Goal: Check status: Check status

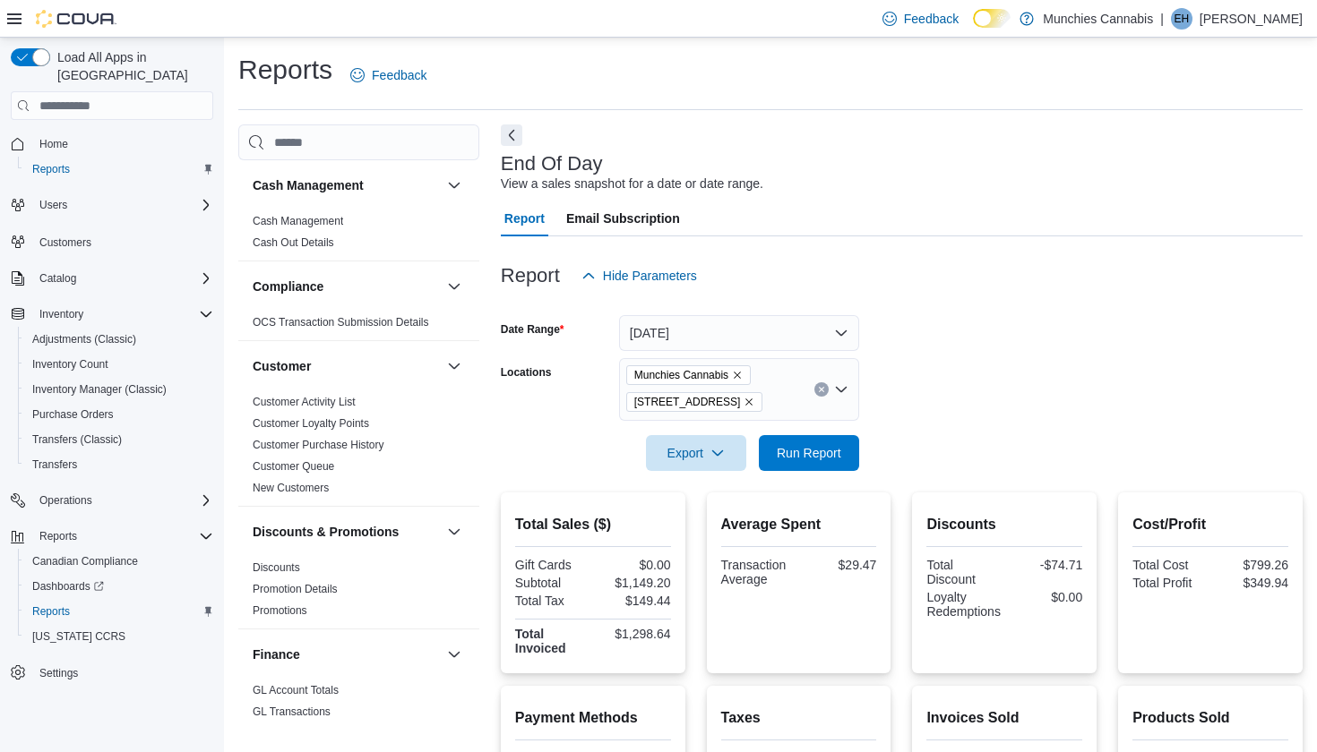
scroll to position [40, 0]
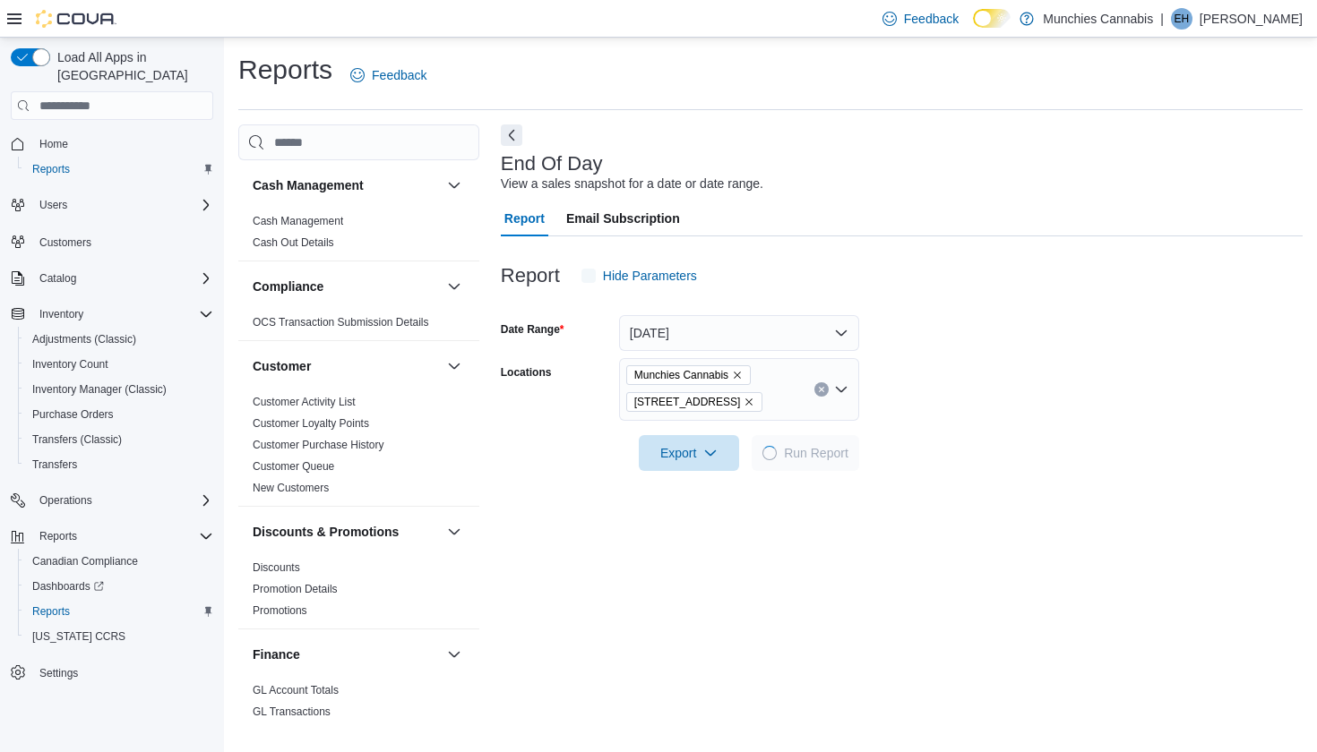
scroll to position [40, 0]
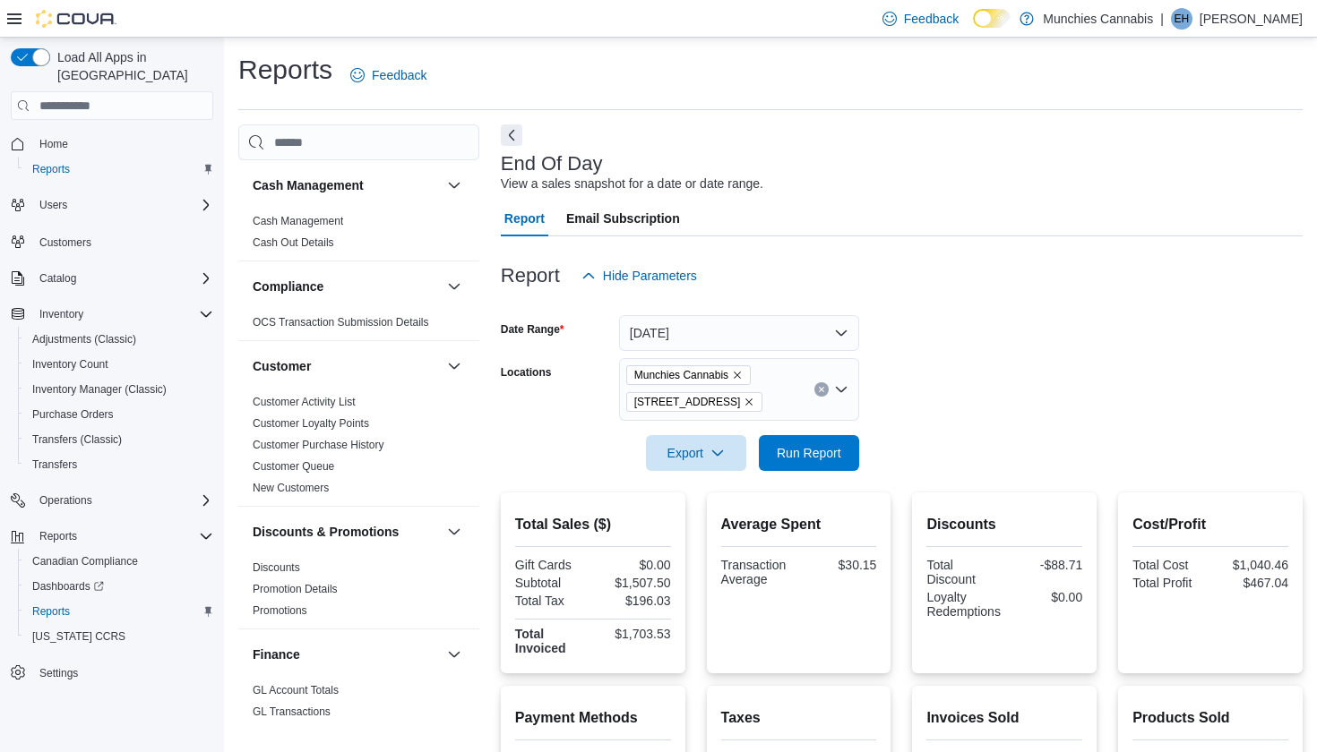
scroll to position [40, 0]
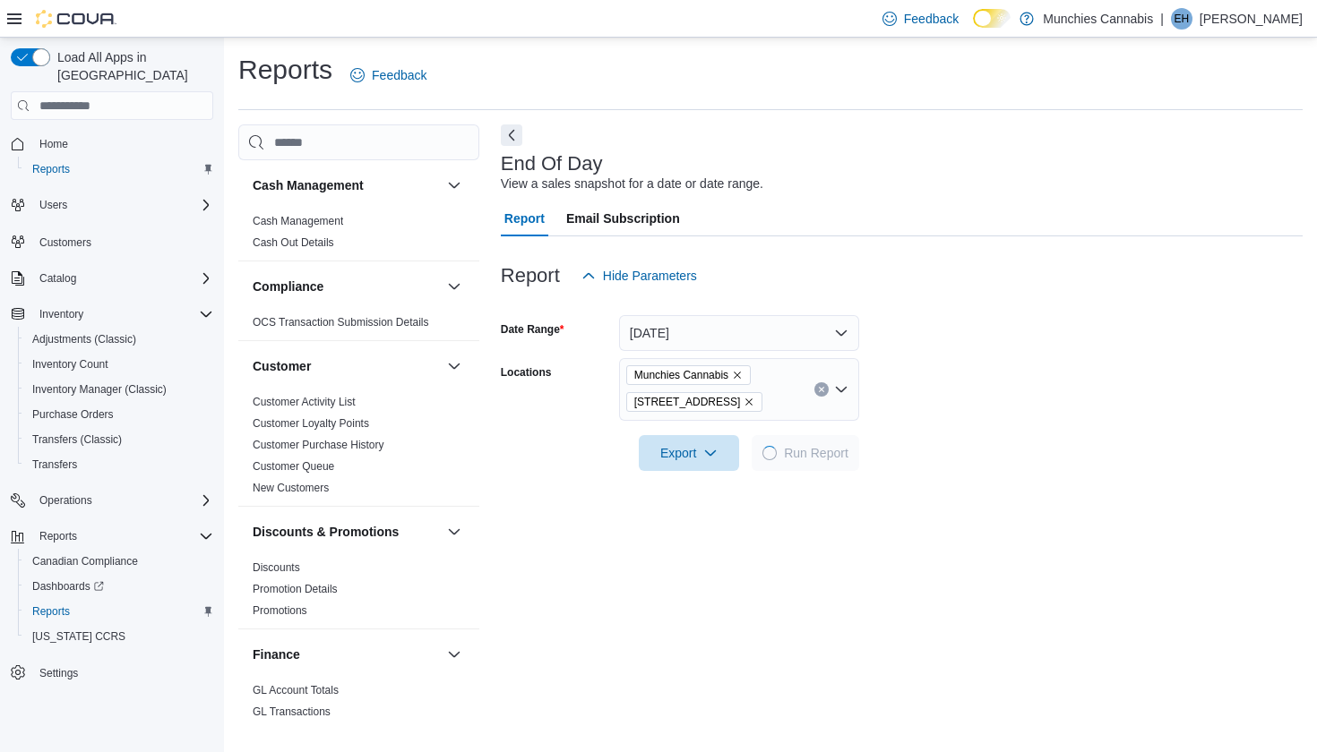
scroll to position [40, 0]
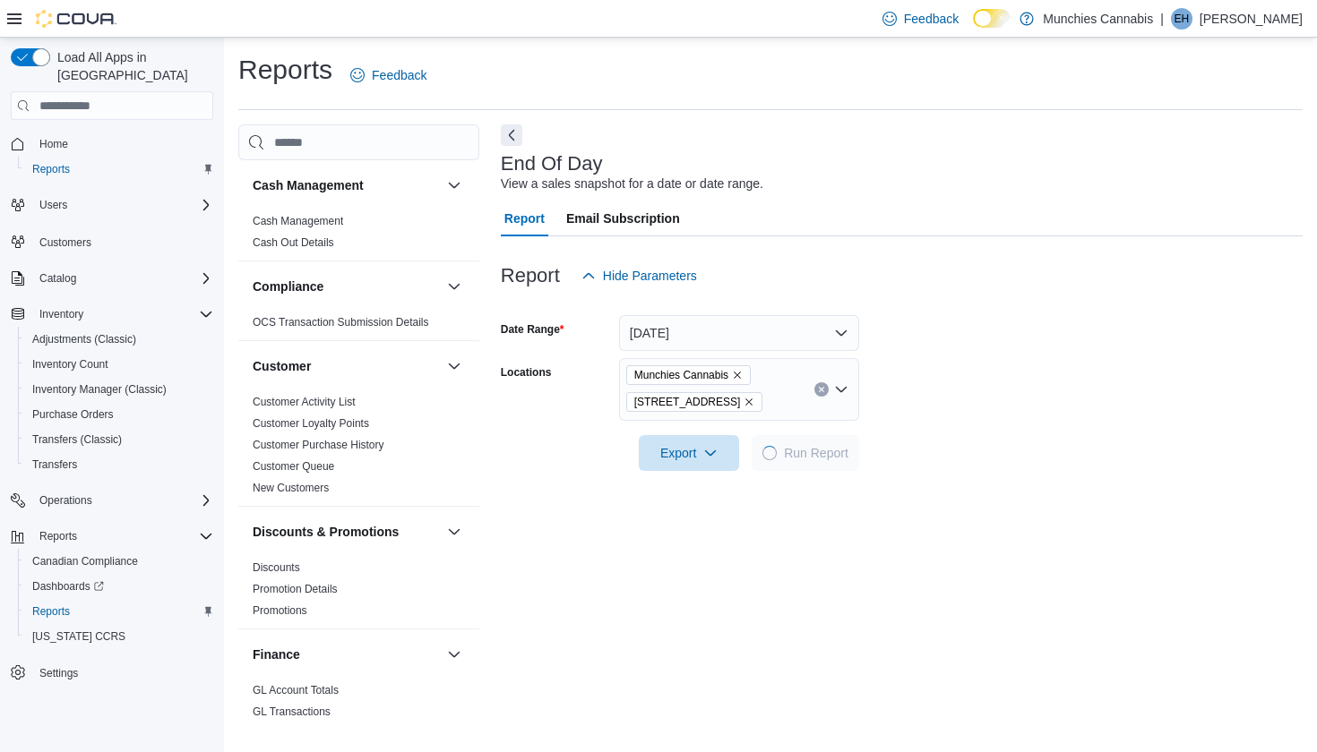
scroll to position [40, 0]
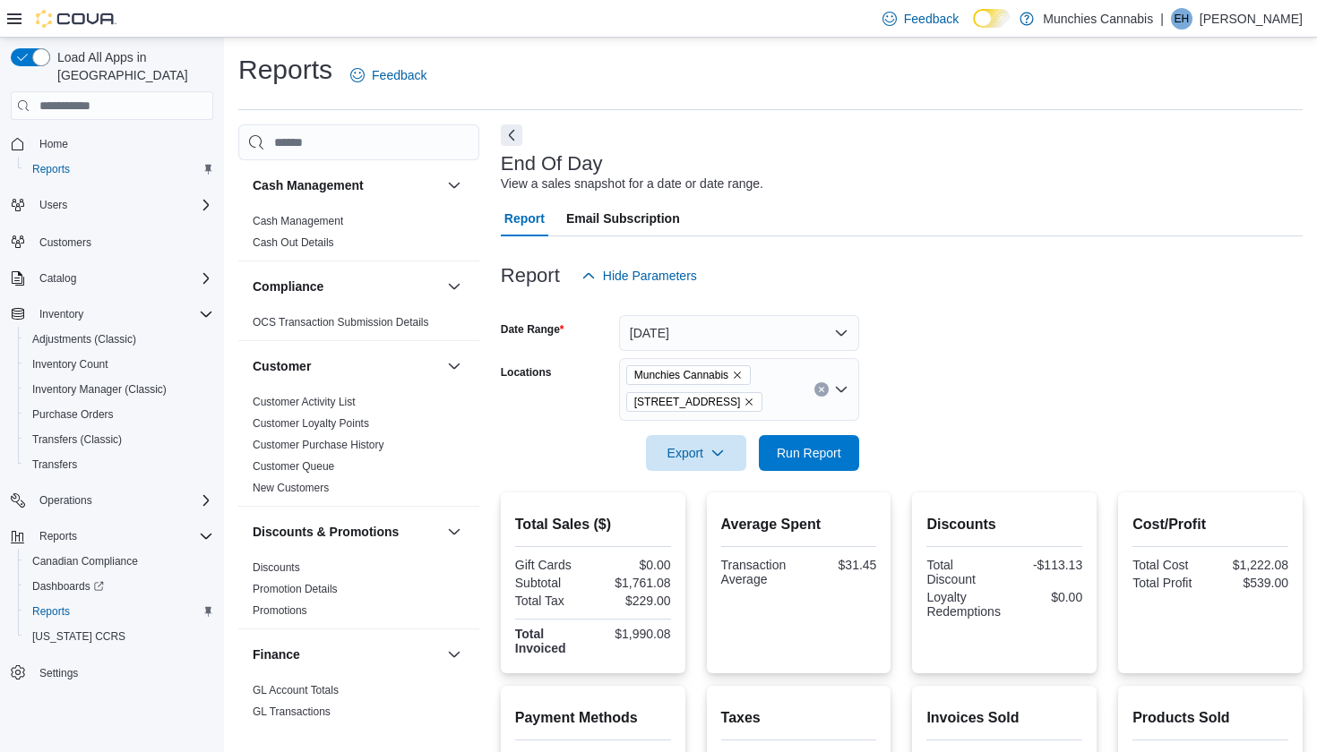
scroll to position [320, 0]
